Goal: Transaction & Acquisition: Purchase product/service

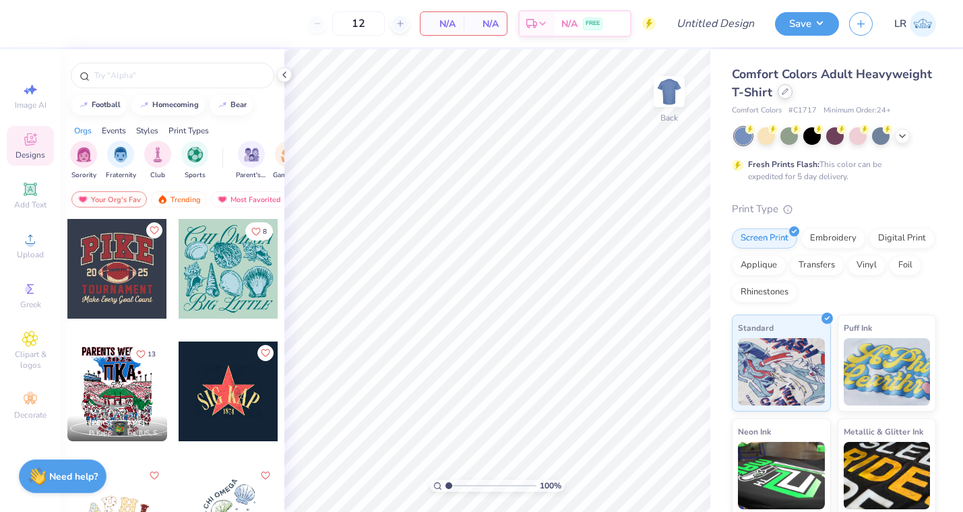
click at [783, 92] on icon at bounding box center [784, 91] width 7 height 7
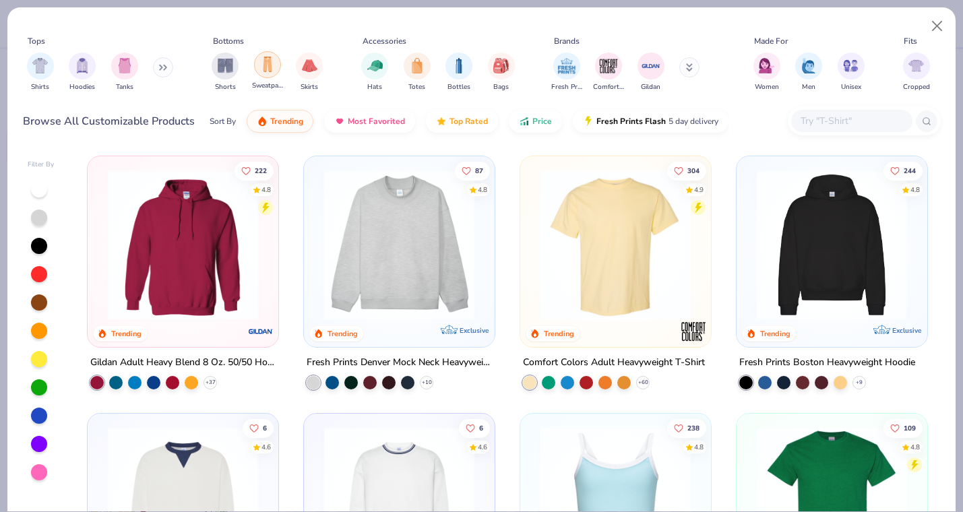
click at [271, 69] on img "filter for Sweatpants" at bounding box center [267, 64] width 15 height 15
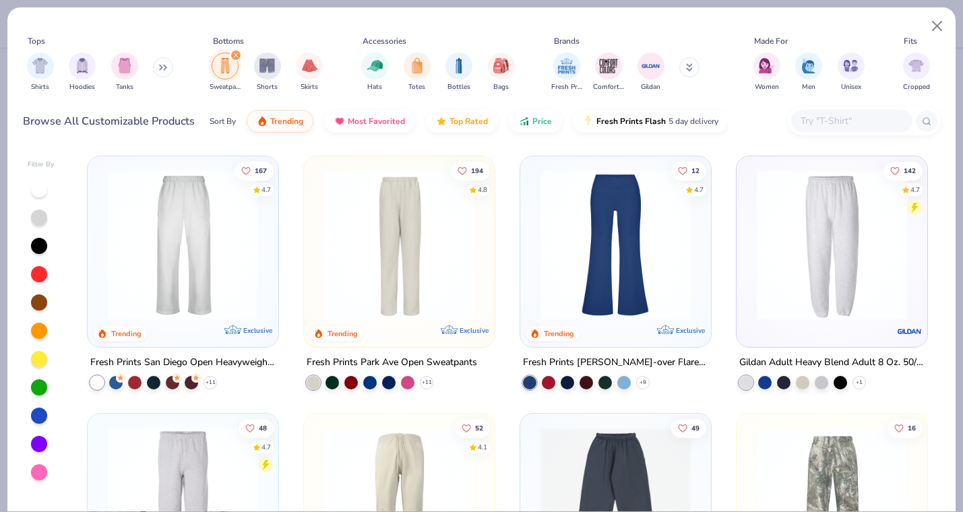
click at [427, 267] on img at bounding box center [399, 245] width 164 height 150
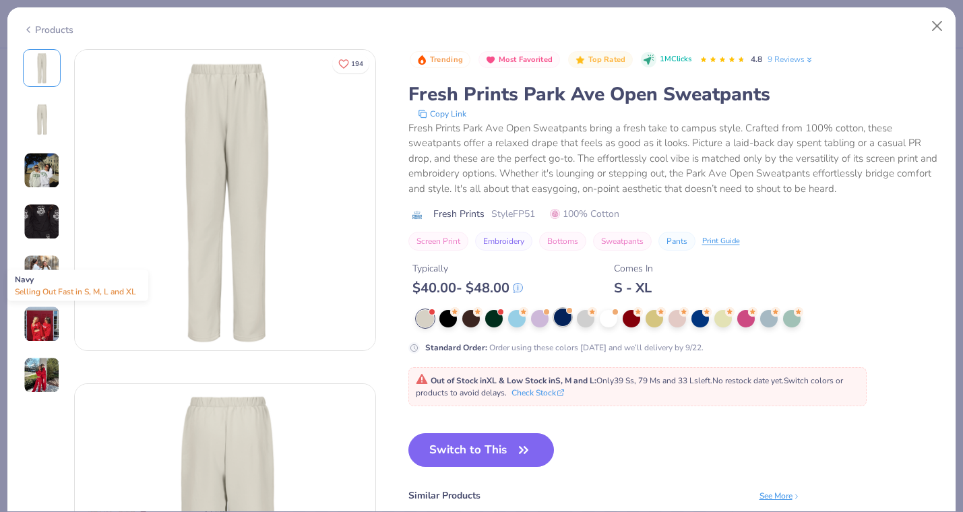
click at [567, 319] on div at bounding box center [563, 317] width 18 height 18
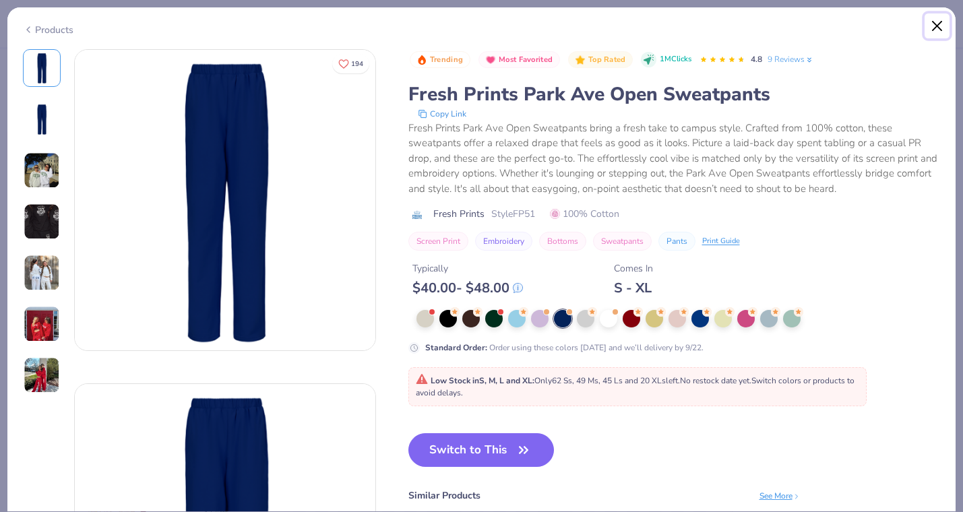
click at [930, 24] on button "Close" at bounding box center [937, 26] width 26 height 26
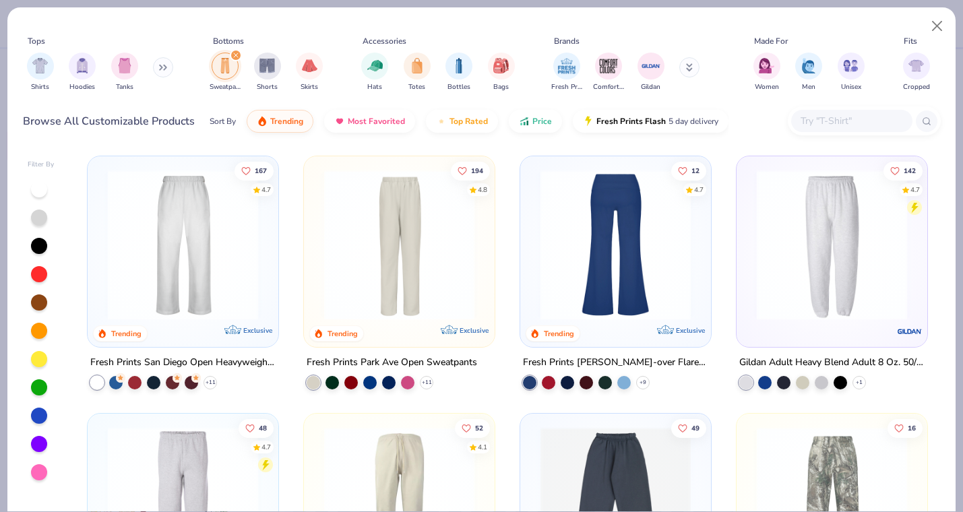
click at [646, 264] on img at bounding box center [615, 245] width 164 height 150
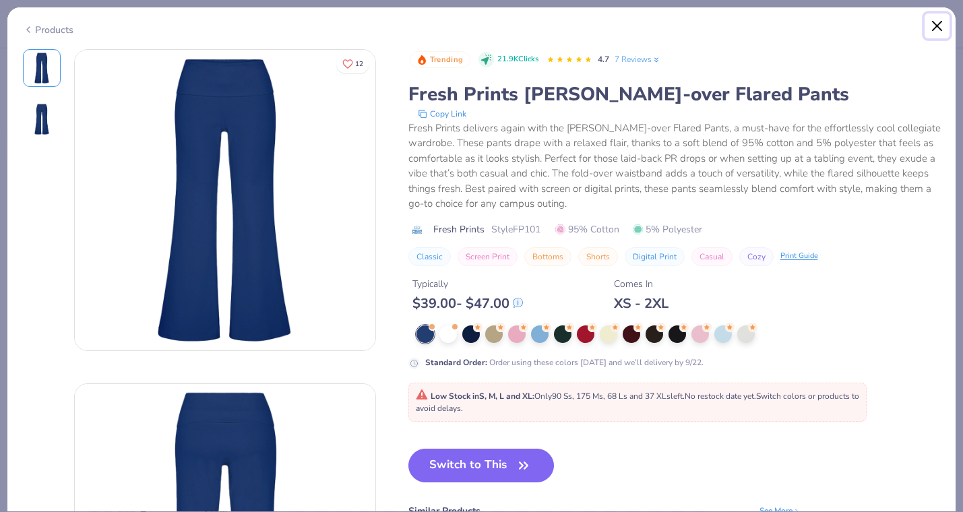
click at [936, 13] on button "Close" at bounding box center [937, 26] width 26 height 26
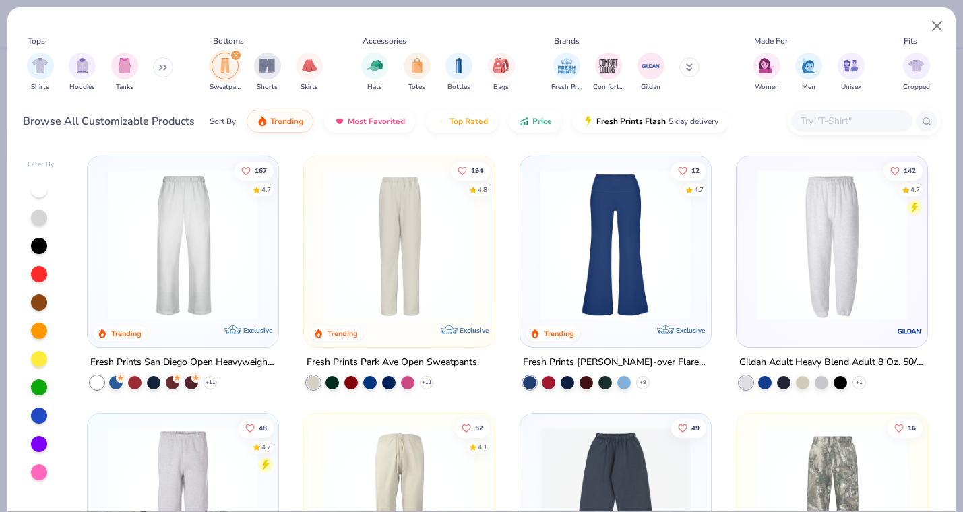
click at [203, 279] on img at bounding box center [183, 245] width 164 height 150
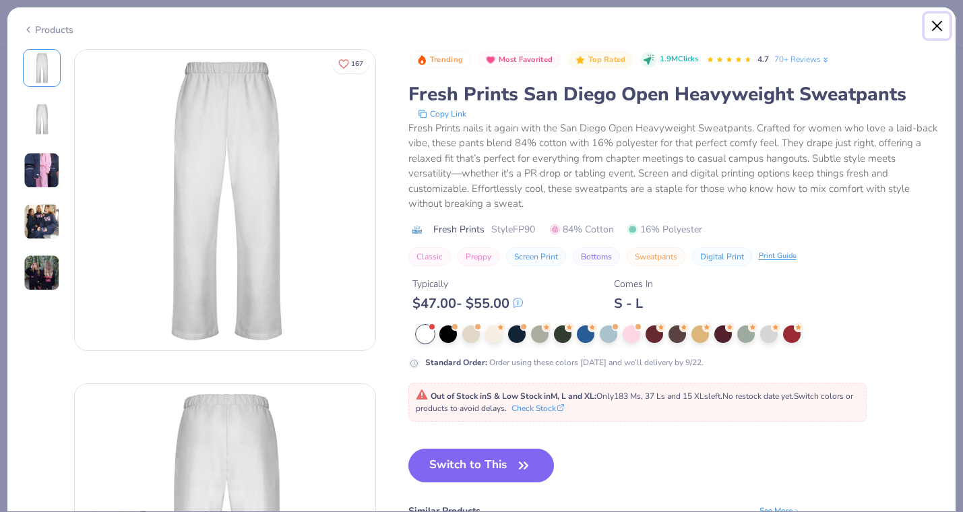
click at [939, 22] on button "Close" at bounding box center [937, 26] width 26 height 26
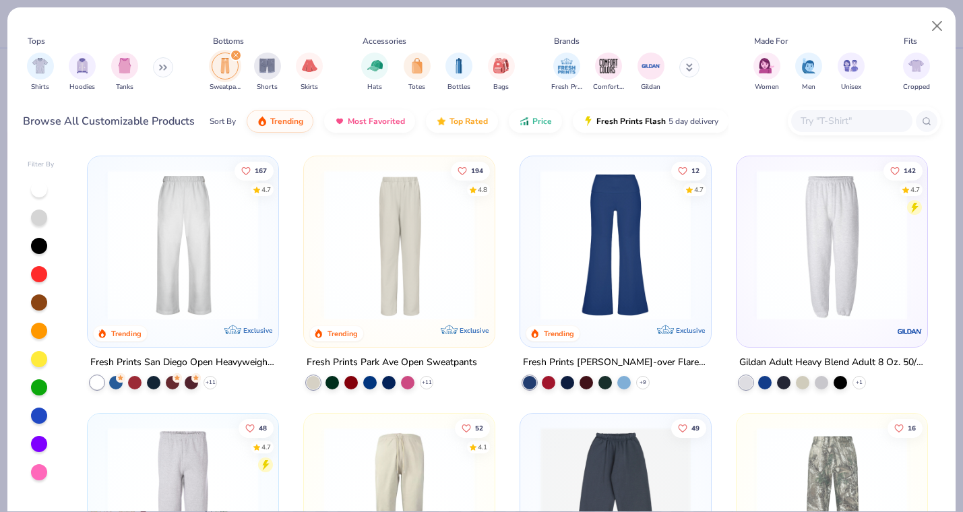
click at [424, 264] on img at bounding box center [399, 245] width 164 height 150
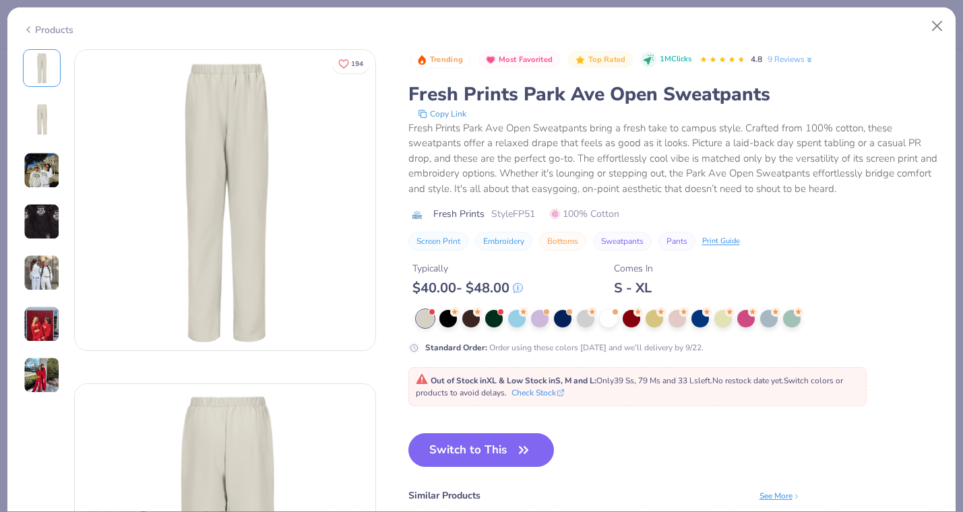
click at [573, 321] on div at bounding box center [678, 319] width 524 height 18
click at [568, 321] on div at bounding box center [563, 317] width 18 height 18
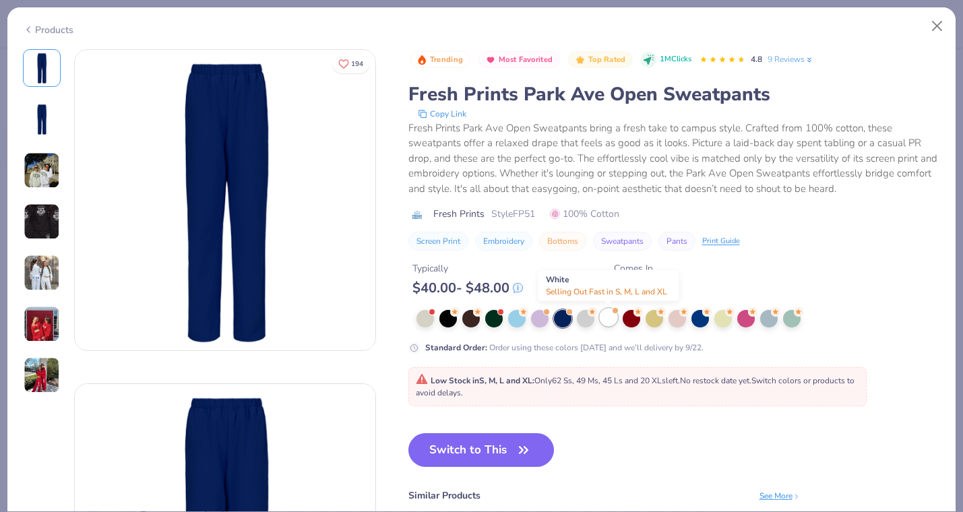
click at [607, 317] on div at bounding box center [608, 317] width 18 height 18
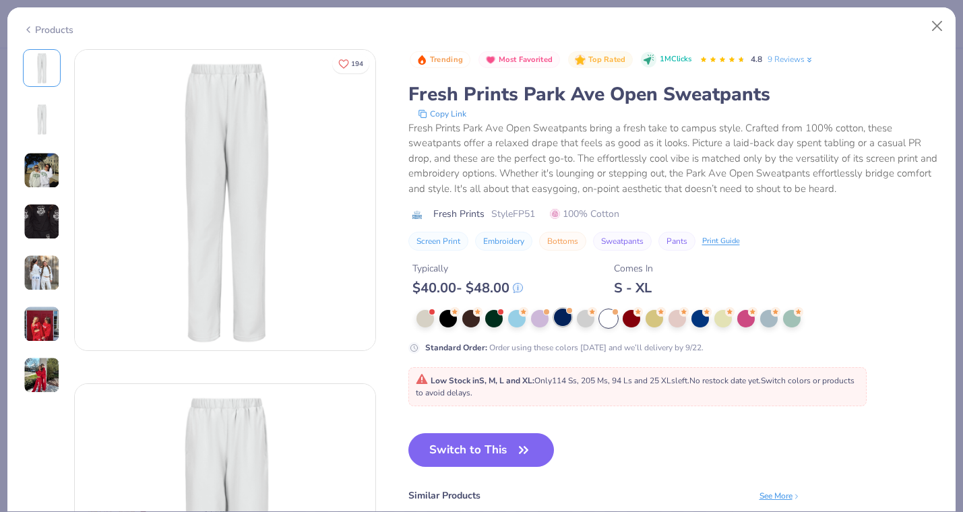
click at [569, 317] on div at bounding box center [563, 317] width 18 height 18
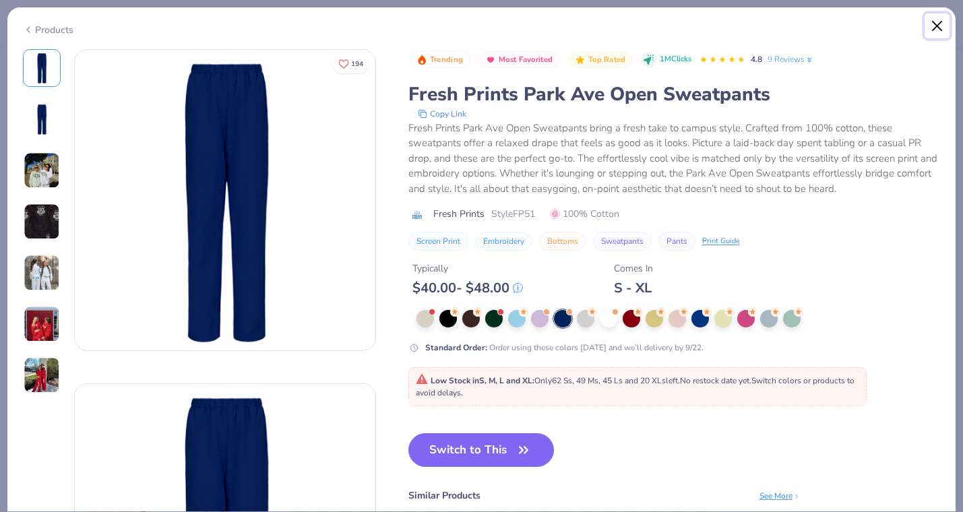
click at [942, 24] on button "Close" at bounding box center [937, 26] width 26 height 26
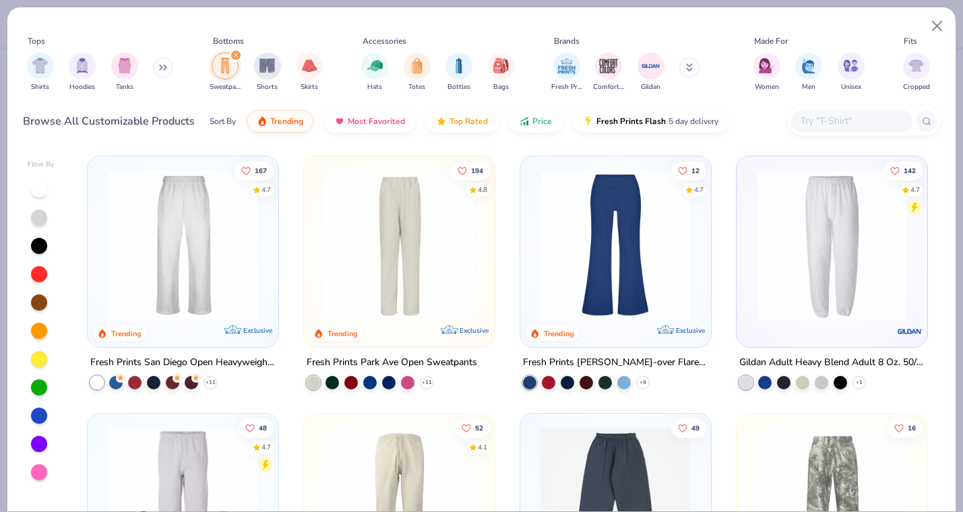
click at [238, 56] on div "filter for Sweatpants" at bounding box center [236, 55] width 12 height 12
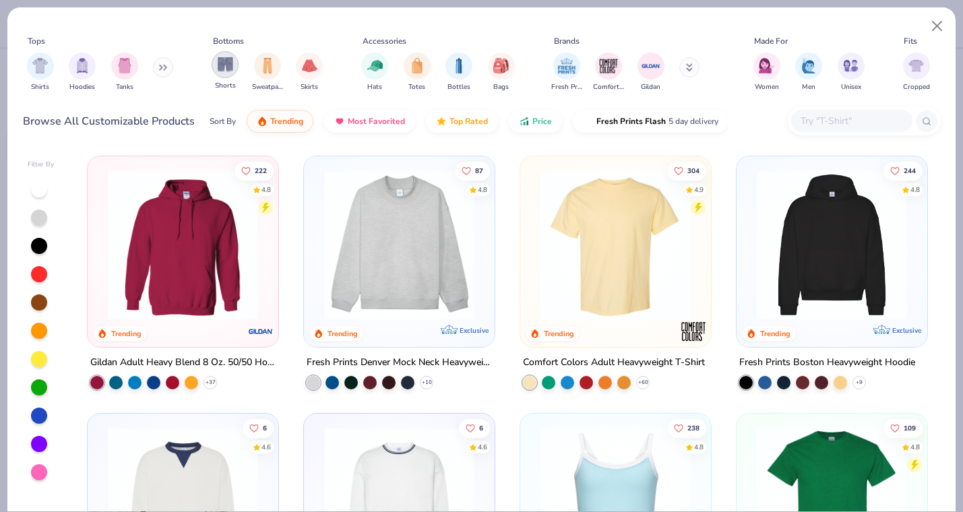
click at [228, 63] on img "filter for Shorts" at bounding box center [225, 64] width 15 height 15
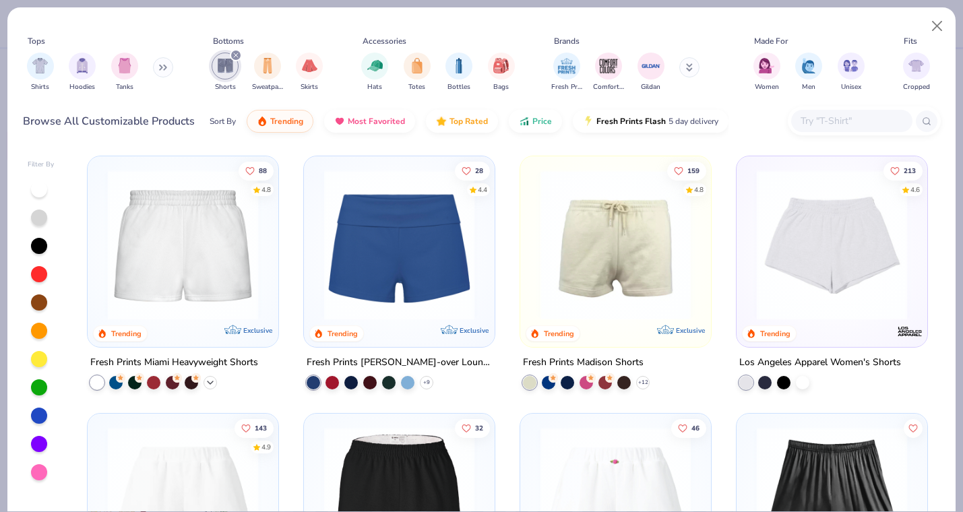
click at [207, 380] on icon at bounding box center [210, 382] width 11 height 11
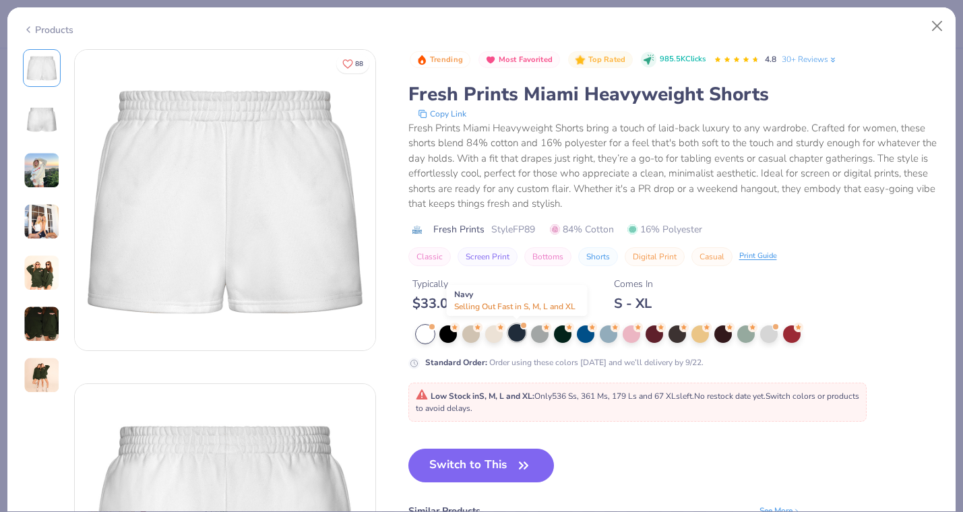
click at [518, 333] on div at bounding box center [517, 333] width 18 height 18
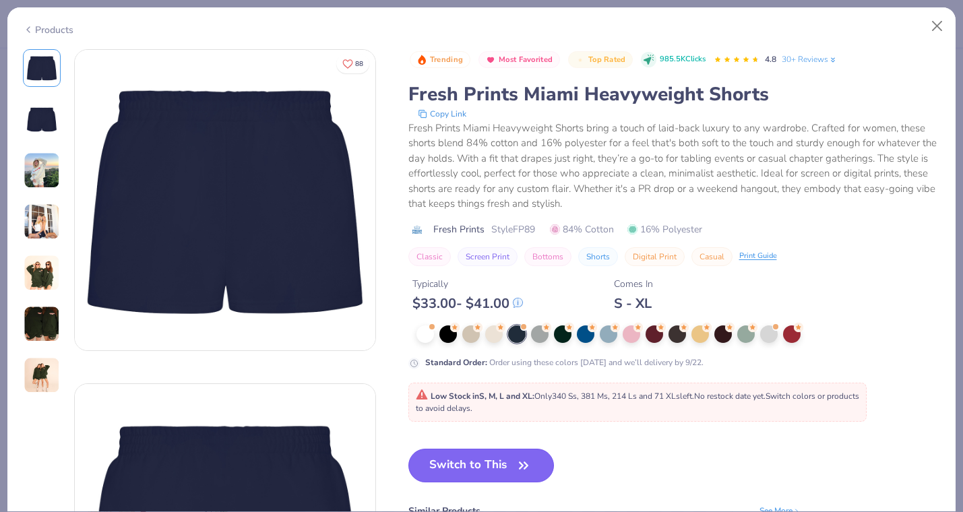
click at [486, 474] on button "Switch to This" at bounding box center [481, 466] width 146 height 34
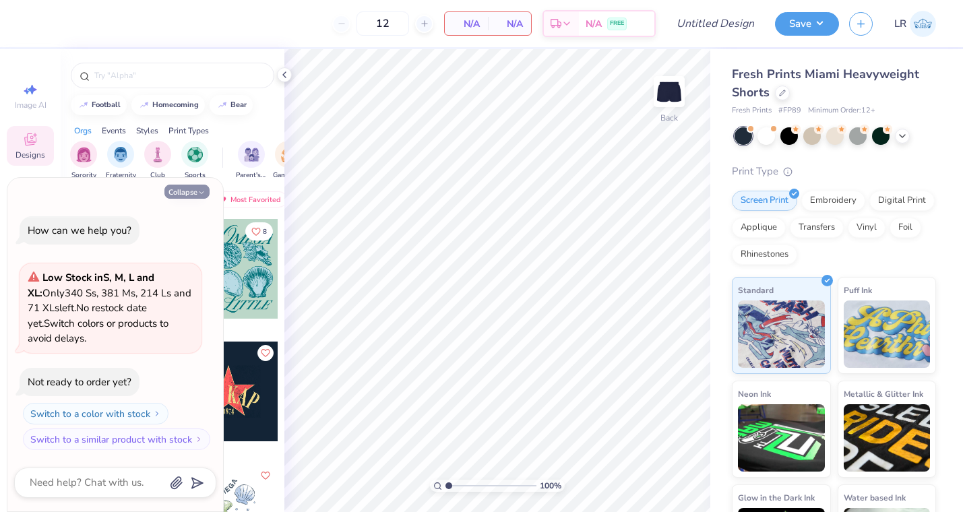
click at [185, 190] on button "Collapse" at bounding box center [186, 192] width 45 height 14
type textarea "x"
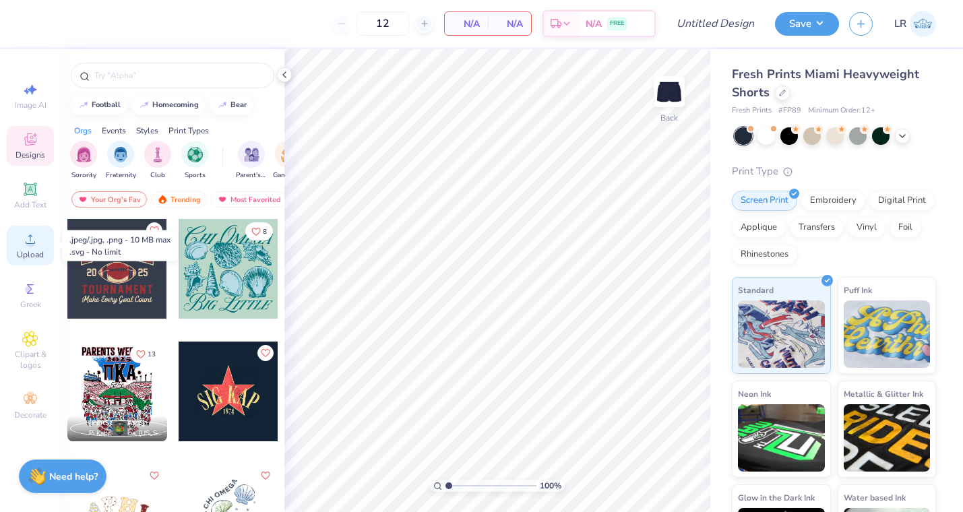
click at [33, 244] on circle at bounding box center [29, 243] width 7 height 7
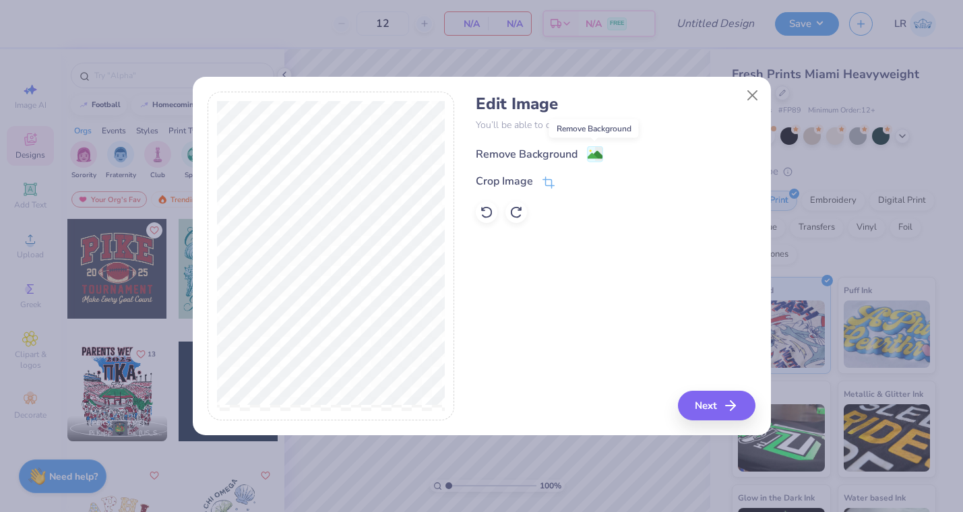
click at [589, 155] on image at bounding box center [594, 155] width 15 height 15
click at [545, 183] on icon at bounding box center [549, 182] width 9 height 9
click at [565, 178] on button at bounding box center [571, 181] width 14 height 14
click at [721, 405] on button "Next" at bounding box center [718, 406] width 77 height 30
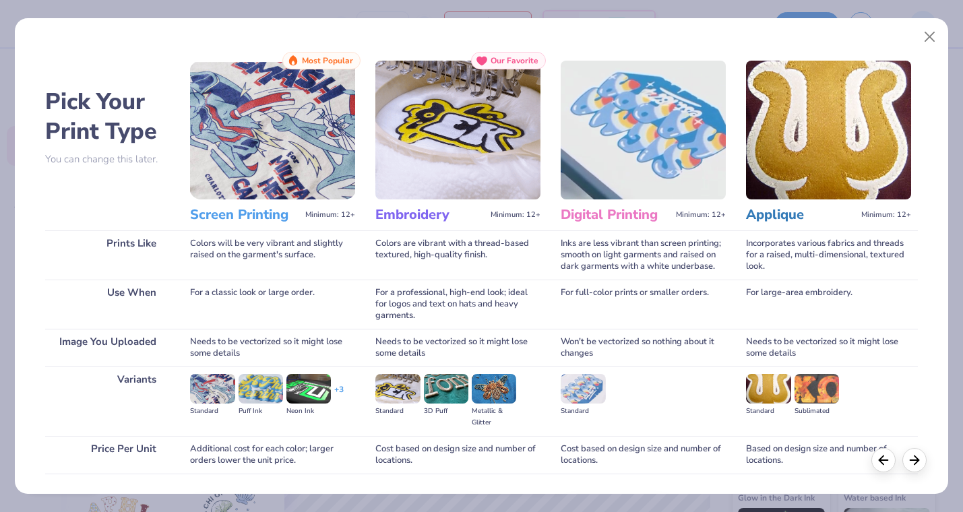
scroll to position [92, 0]
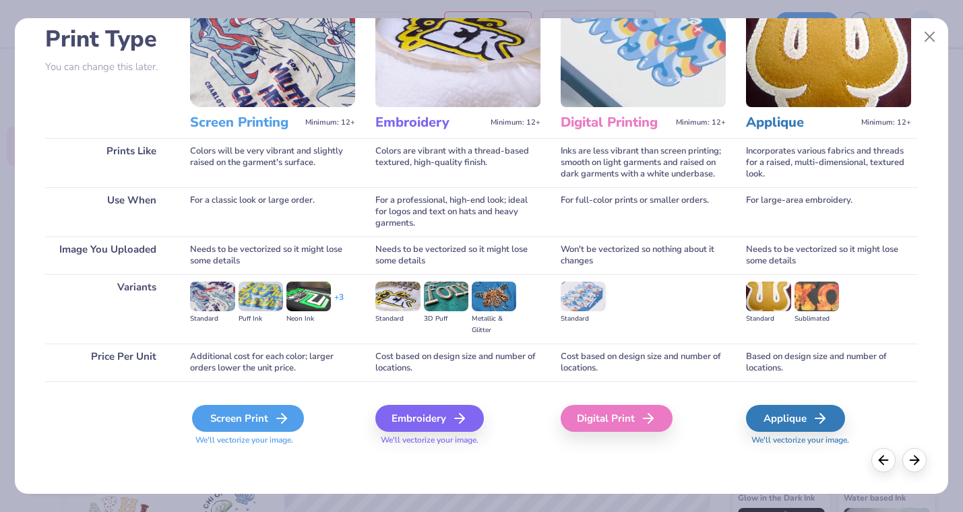
click at [256, 414] on div "Screen Print" at bounding box center [248, 418] width 112 height 27
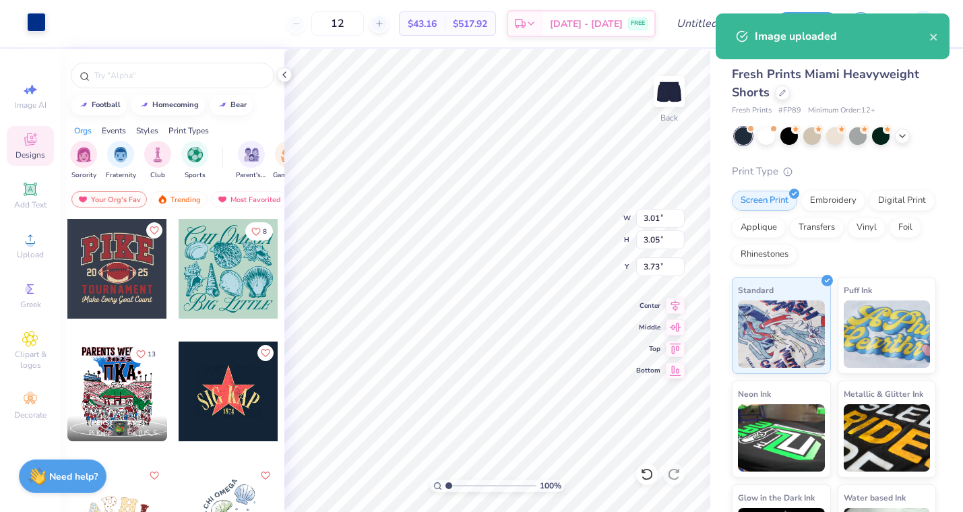
click at [38, 26] on div at bounding box center [36, 22] width 19 height 19
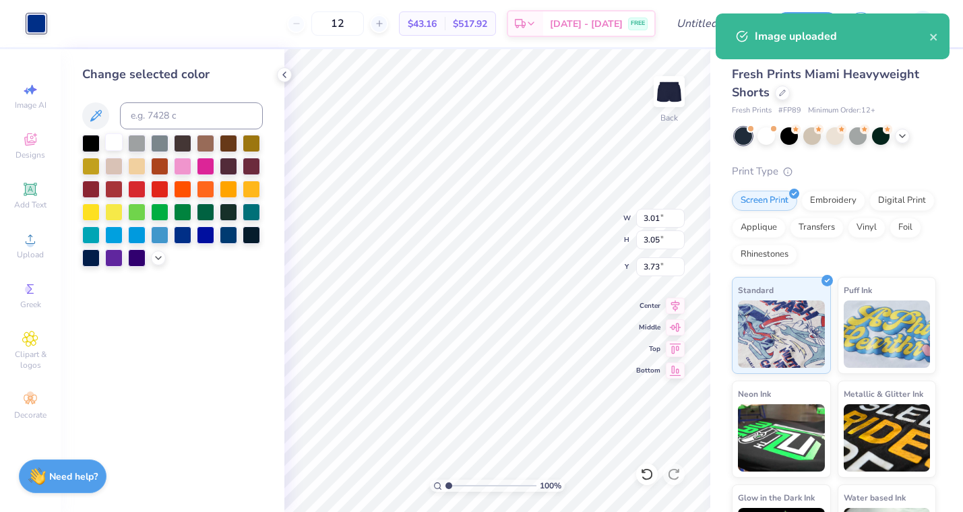
click at [112, 142] on div at bounding box center [114, 142] width 18 height 18
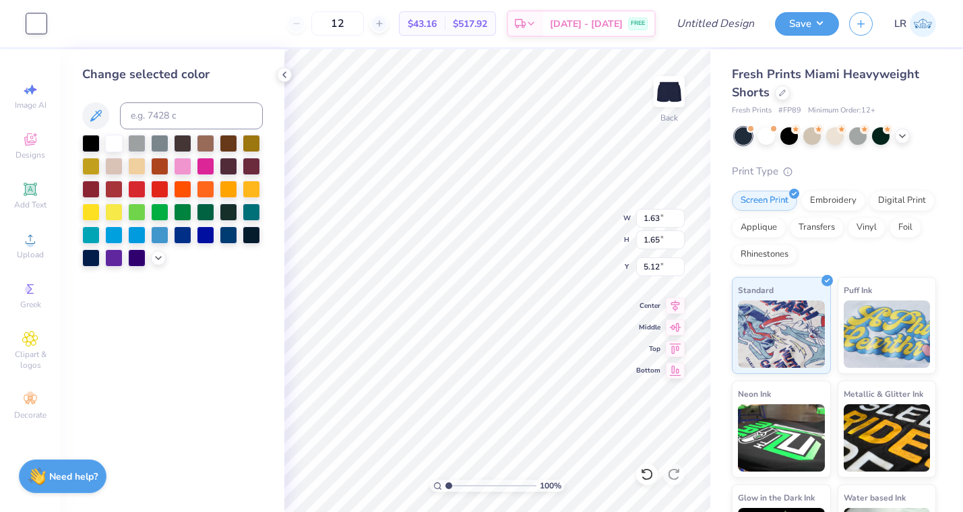
type input "1.63"
type input "1.65"
type input "8.35"
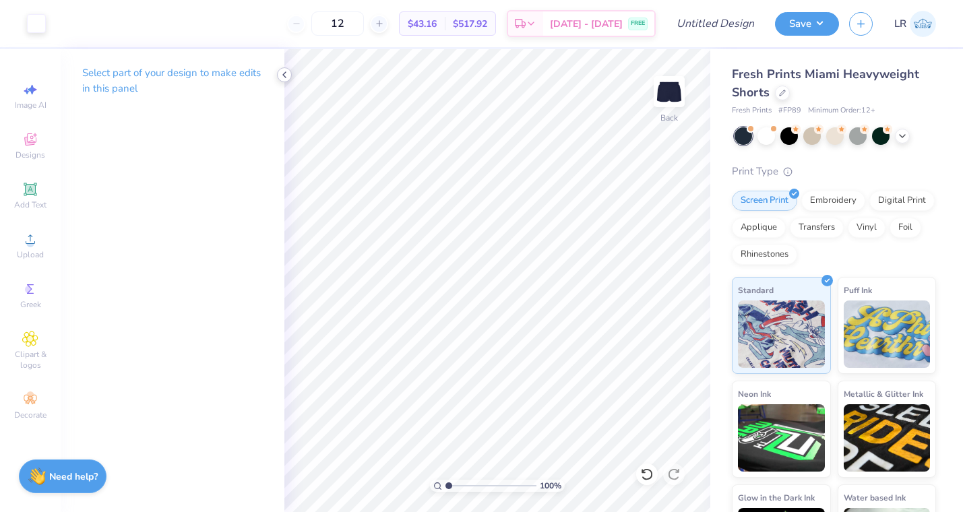
click at [284, 71] on icon at bounding box center [284, 74] width 11 height 11
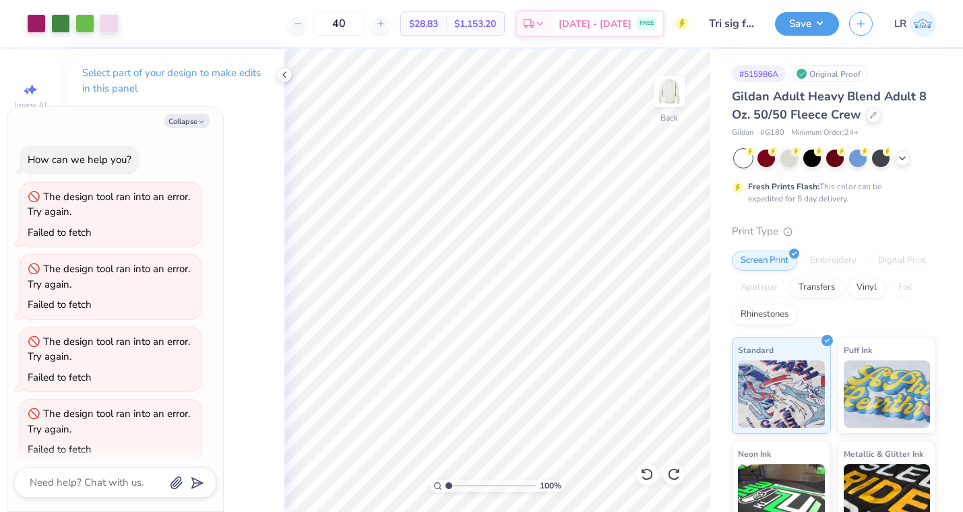
scroll to position [665, 0]
